Goal: Check status: Check status

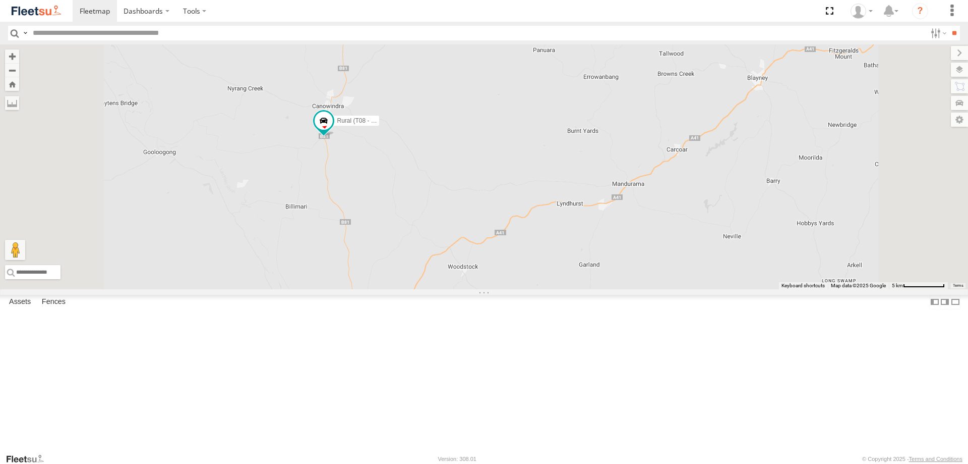
drag, startPoint x: 458, startPoint y: 187, endPoint x: 462, endPoint y: 257, distance: 69.8
click at [462, 257] on div "Rural (T08 - [PERSON_NAME])" at bounding box center [484, 166] width 968 height 245
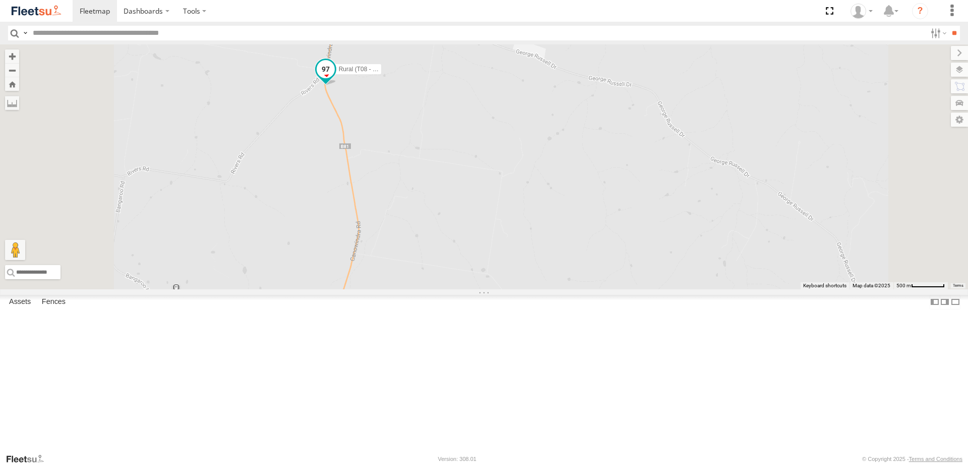
click at [335, 78] on span at bounding box center [326, 69] width 18 height 18
click at [314, 74] on label at bounding box center [304, 70] width 20 height 7
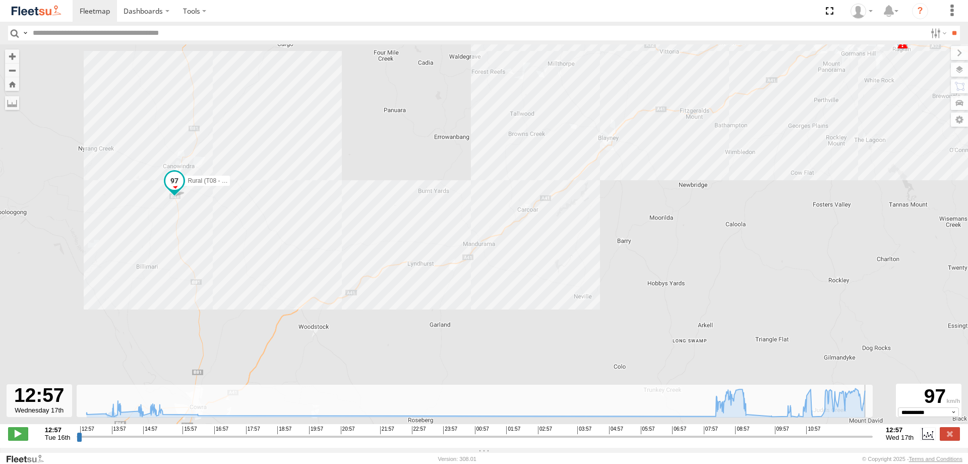
drag, startPoint x: 81, startPoint y: 441, endPoint x: 873, endPoint y: 419, distance: 792.8
type input "**********"
click at [873, 431] on input "range" at bounding box center [475, 436] width 796 height 10
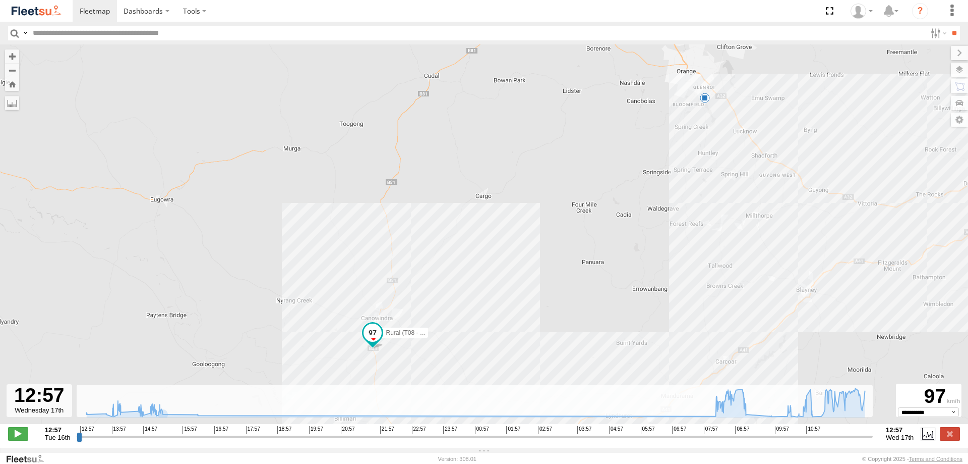
drag, startPoint x: 278, startPoint y: 126, endPoint x: 480, endPoint y: 279, distance: 253.1
click at [480, 279] on div "Rural (T08 - Matt) 14:04 Tue 14:10 Tue 14:34 Tue 07:56 Wed 07:56 Wed 08:13 Wed …" at bounding box center [484, 239] width 968 height 390
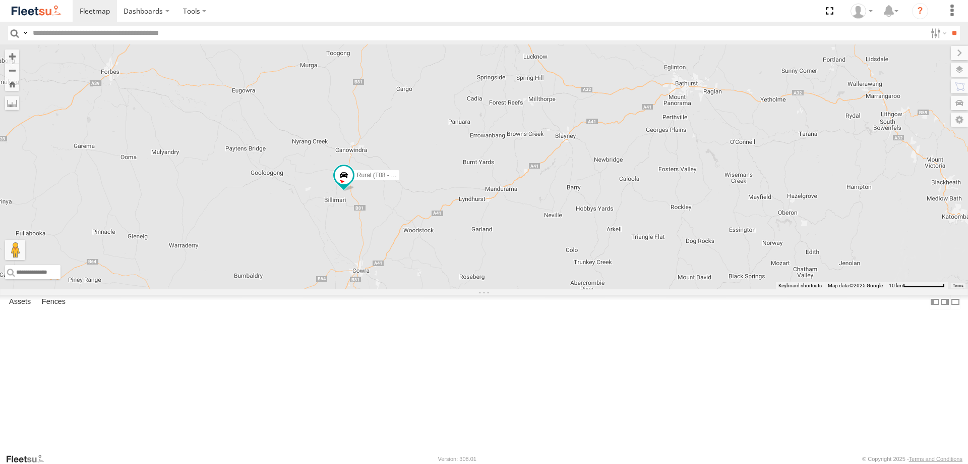
drag, startPoint x: 430, startPoint y: 233, endPoint x: 518, endPoint y: 322, distance: 125.6
click at [518, 289] on div "Rural (T08 - [PERSON_NAME]) Revesby (T07 - [PERSON_NAME]) SPARE (T04)" at bounding box center [484, 166] width 968 height 245
